Goal: Information Seeking & Learning: Learn about a topic

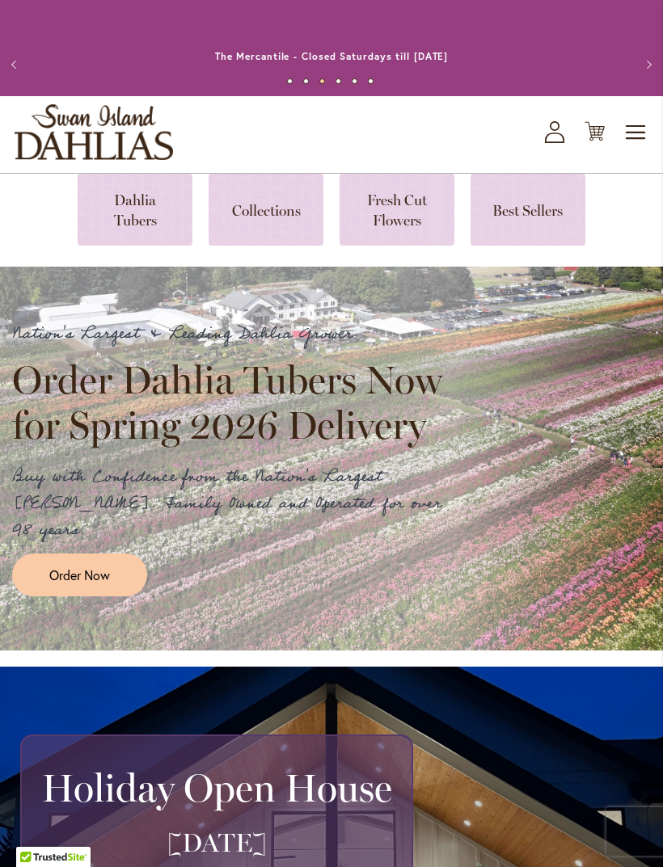
click at [133, 225] on link at bounding box center [135, 210] width 115 height 72
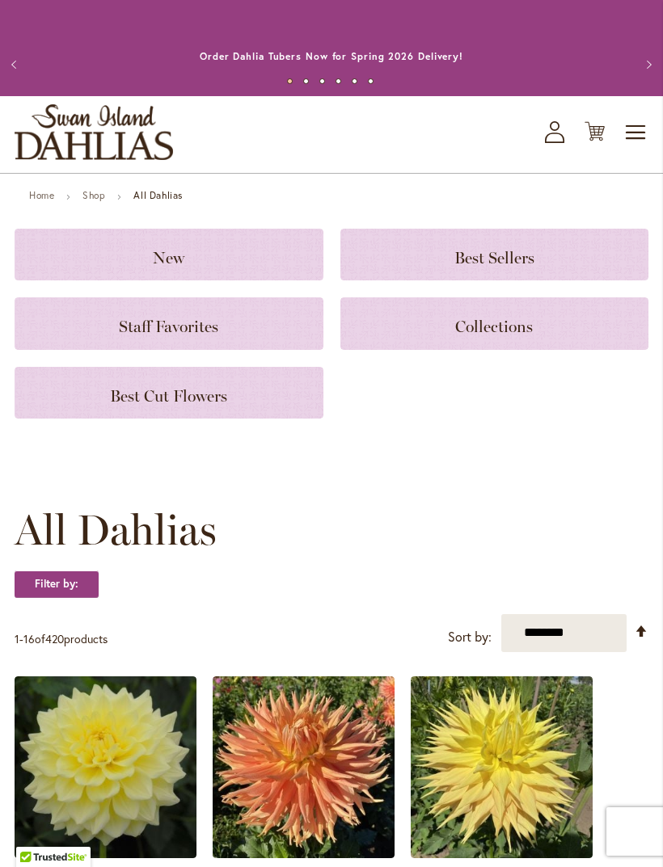
click at [158, 255] on span "New" at bounding box center [169, 257] width 32 height 19
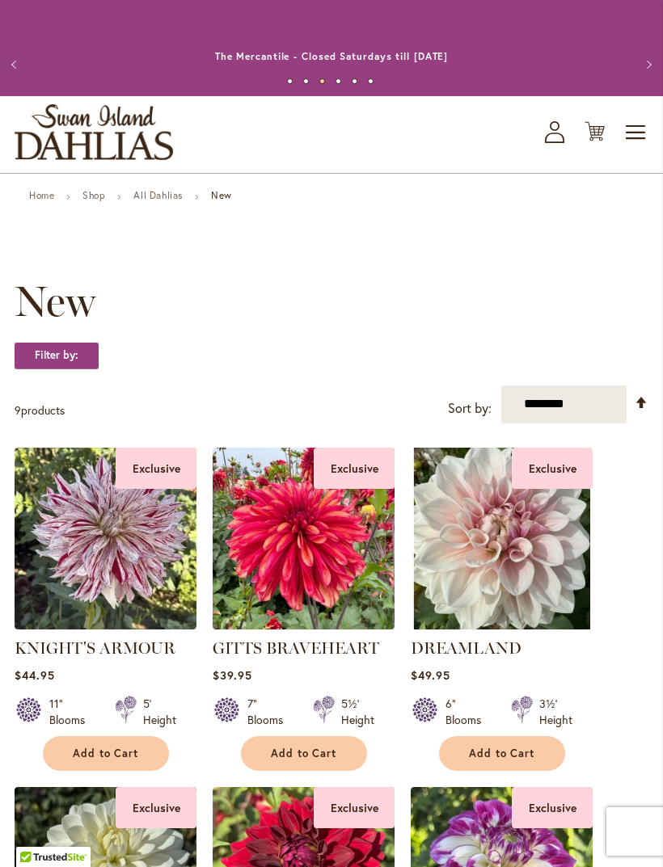
click at [558, 409] on select "**********" at bounding box center [563, 404] width 125 height 38
click at [48, 354] on strong "Filter by:" at bounding box center [57, 355] width 84 height 27
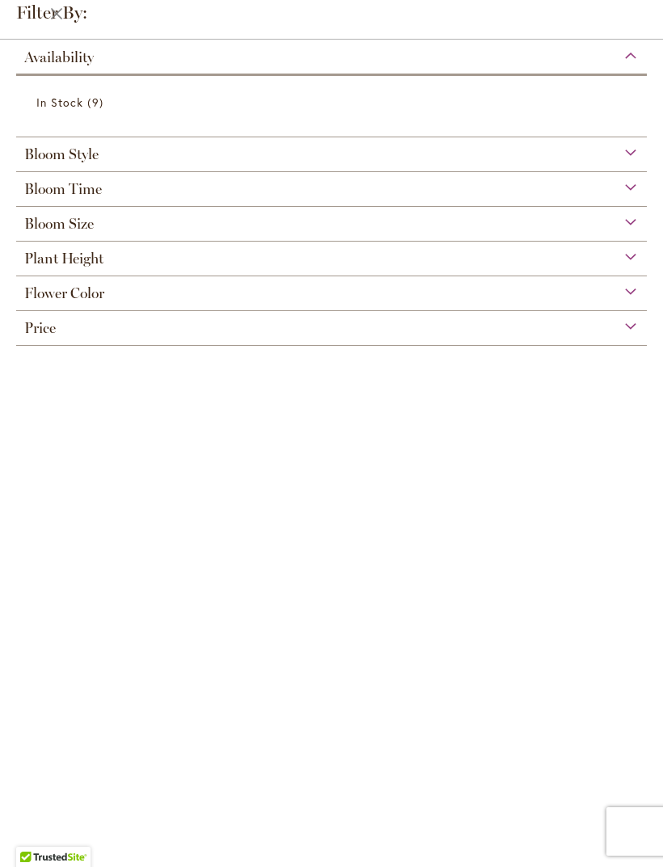
click at [46, 301] on span "Flower Color" at bounding box center [64, 293] width 80 height 18
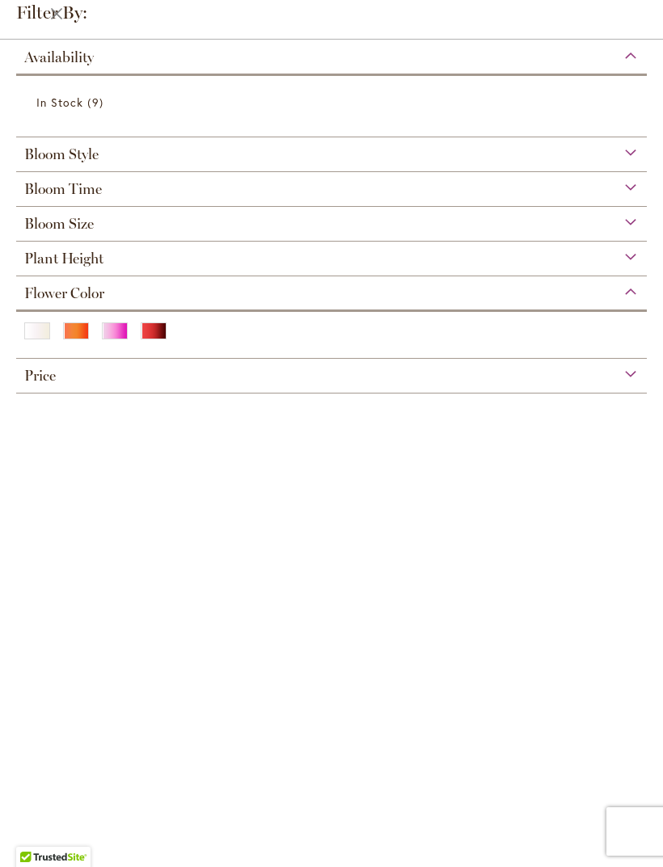
click at [154, 336] on div "Red" at bounding box center [154, 330] width 26 height 17
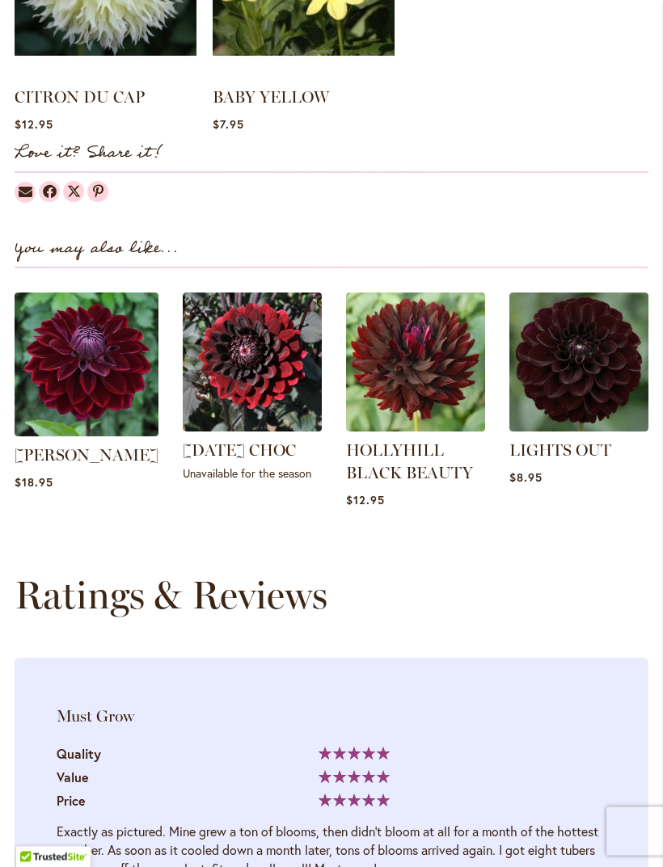
scroll to position [1684, 0]
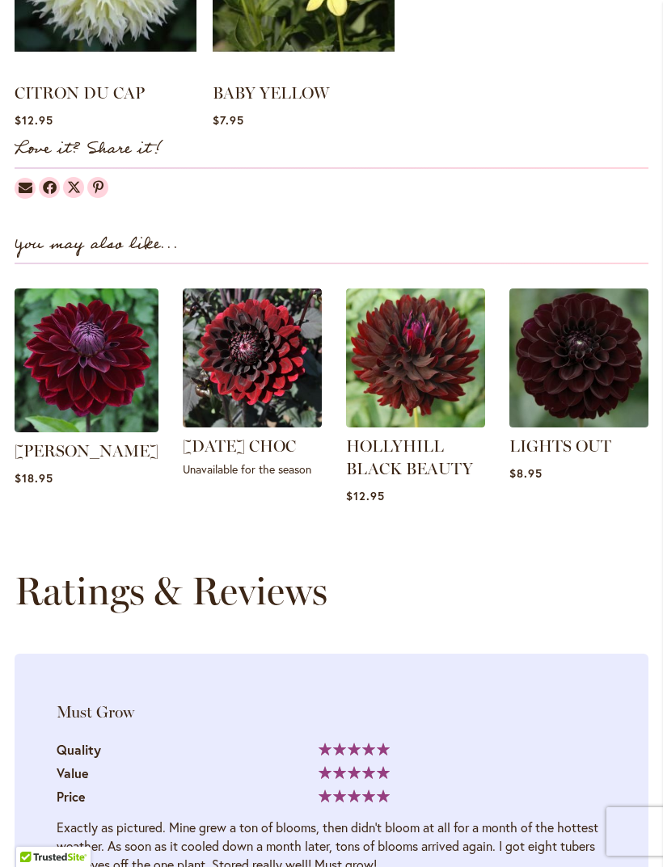
click at [564, 374] on img at bounding box center [578, 357] width 139 height 139
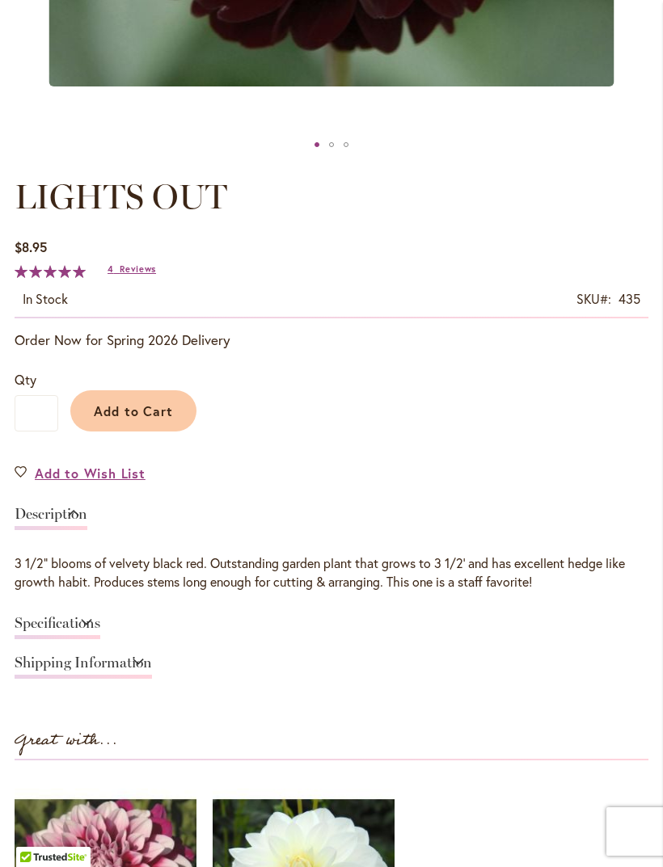
scroll to position [754, 0]
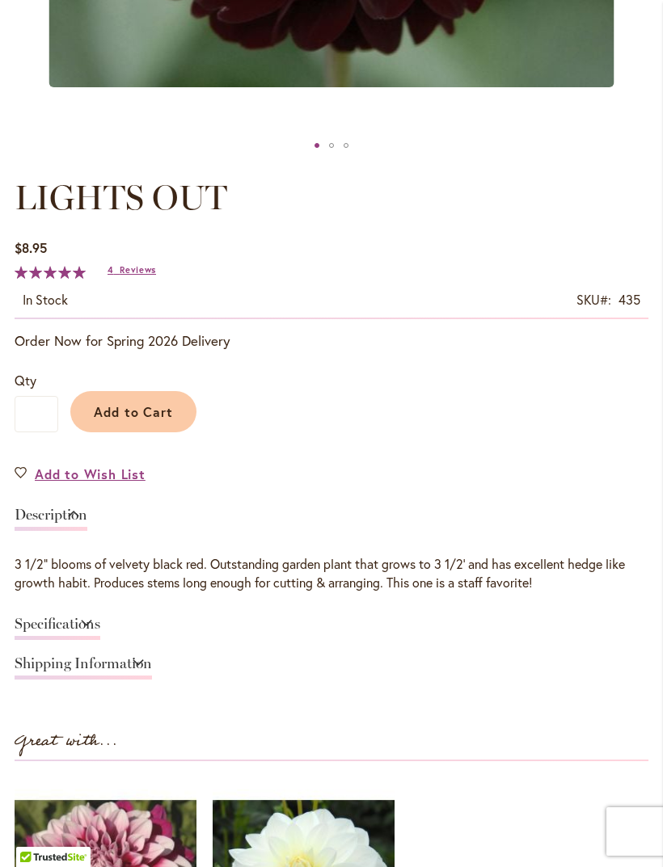
scroll to position [754, 0]
click at [611, 190] on h1 "LIGHTS OUT" at bounding box center [331, 198] width 633 height 48
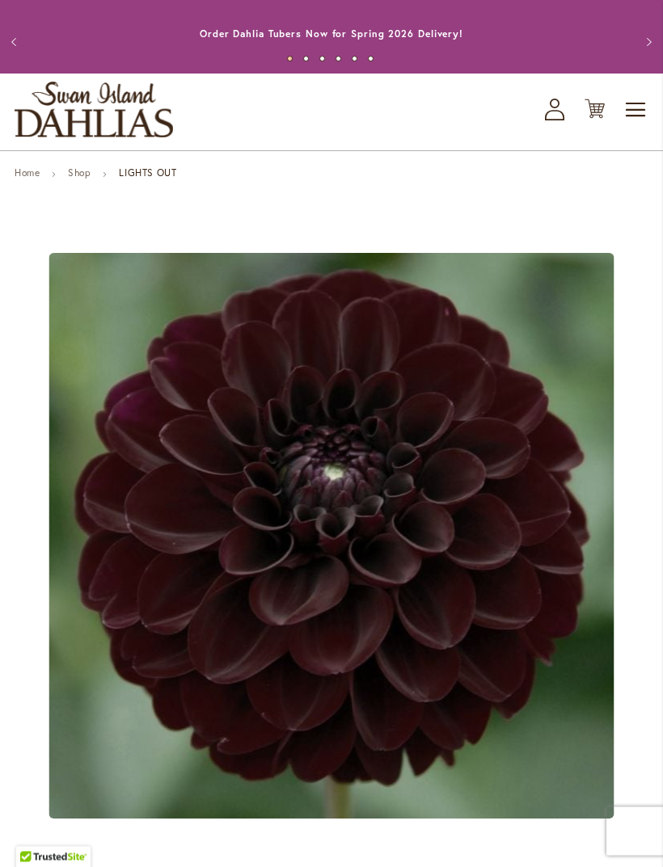
scroll to position [0, 0]
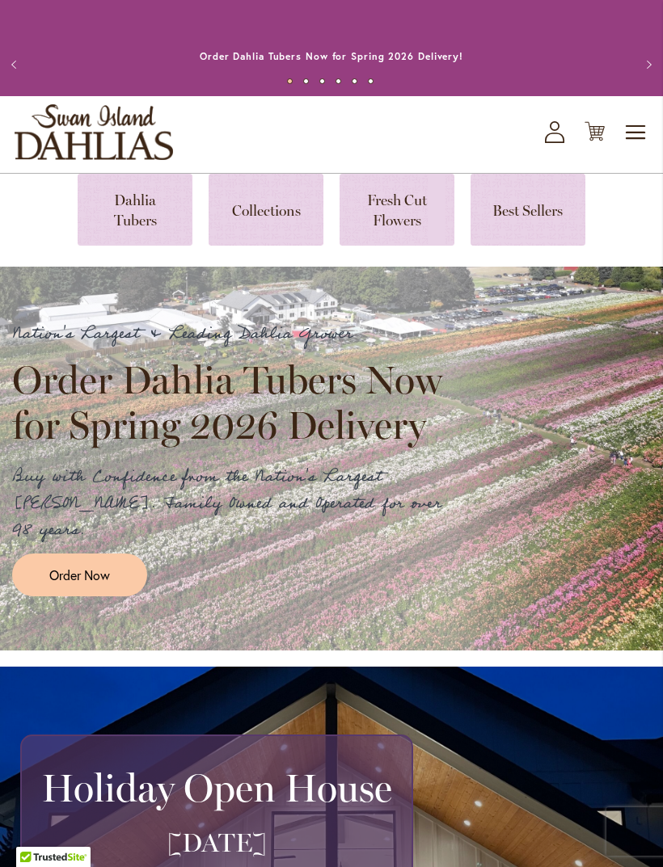
scroll to position [86, 0]
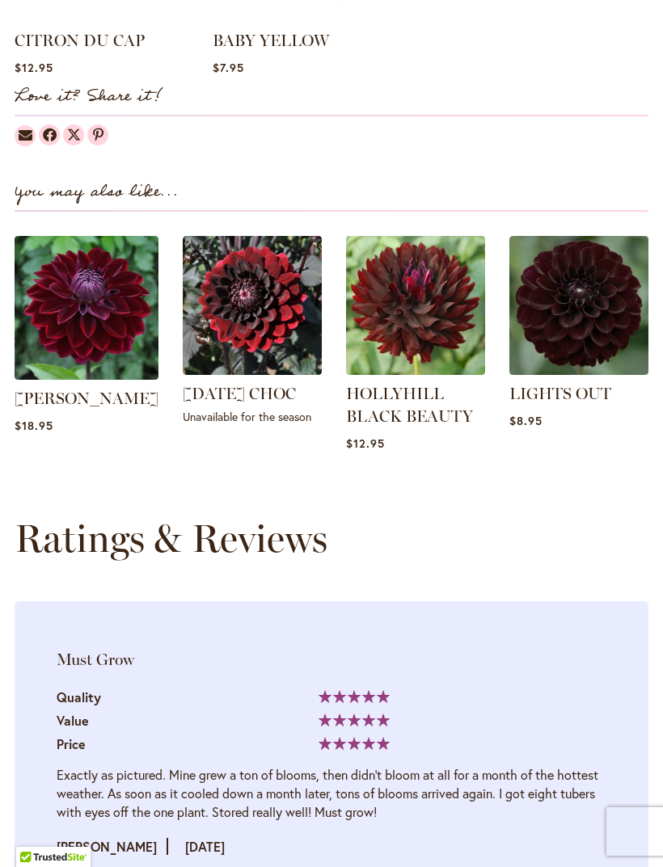
scroll to position [1736, 0]
